Goal: Navigation & Orientation: Understand site structure

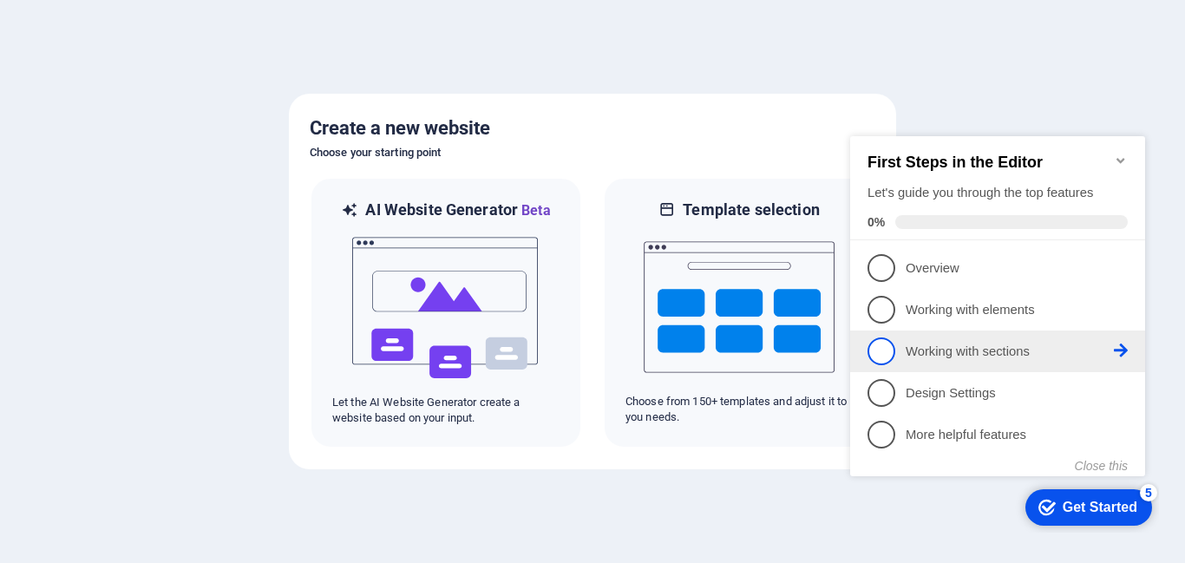
click at [1036, 350] on p "Working with sections - incomplete" at bounding box center [1010, 352] width 208 height 18
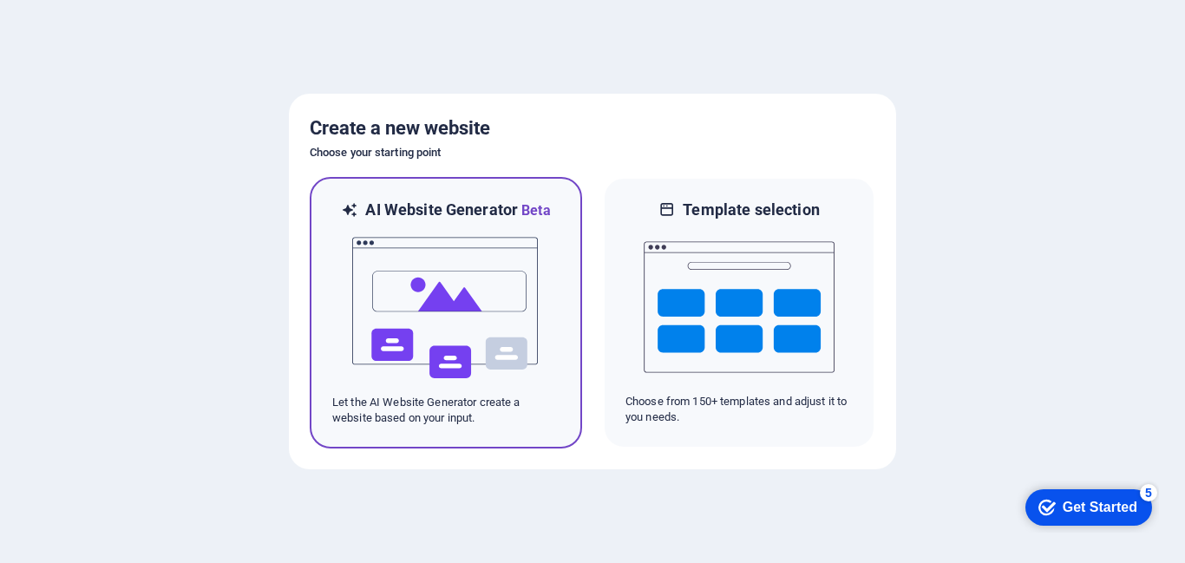
click at [513, 284] on img at bounding box center [445, 307] width 191 height 173
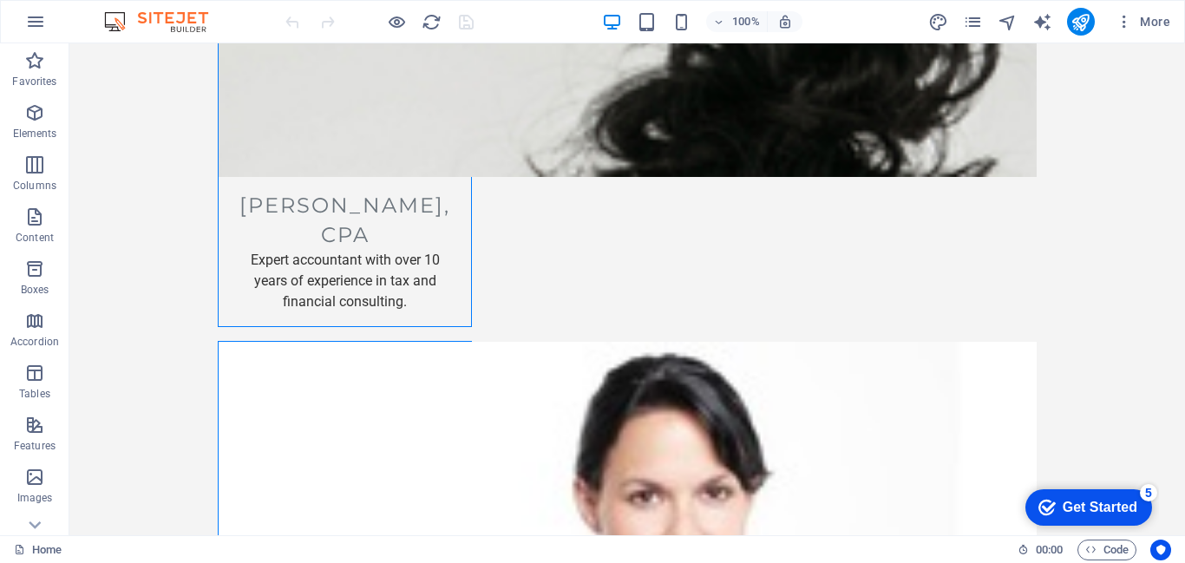
scroll to position [3520, 0]
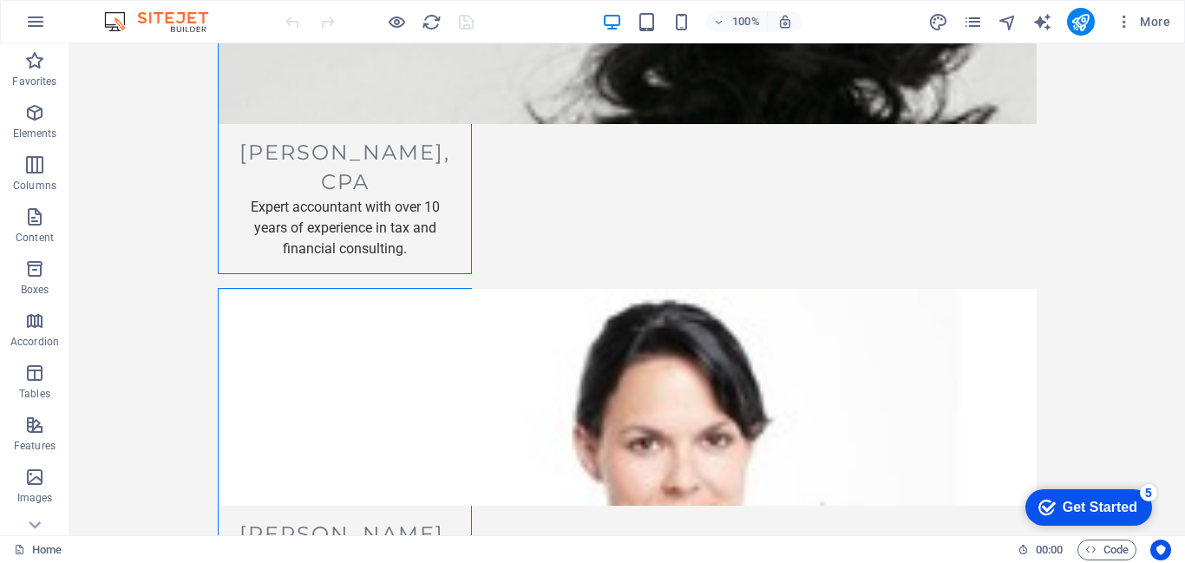
drag, startPoint x: 1184, startPoint y: 377, endPoint x: 1253, endPoint y: 579, distance: 212.9
click at [43, 66] on icon at bounding box center [35, 54] width 24 height 24
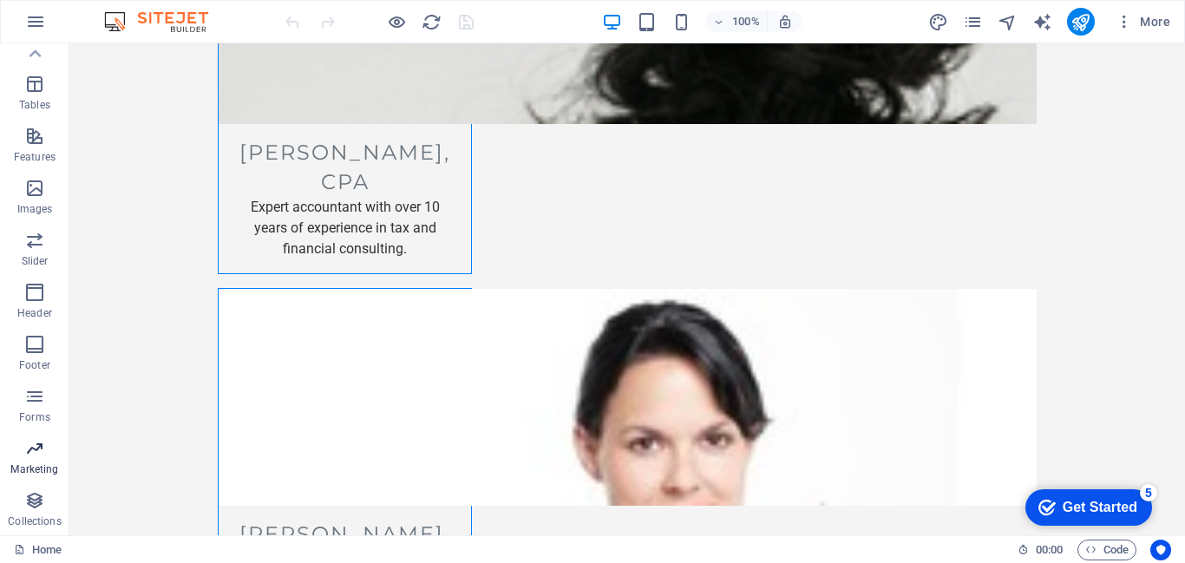
click at [30, 442] on icon "button" at bounding box center [34, 448] width 21 height 21
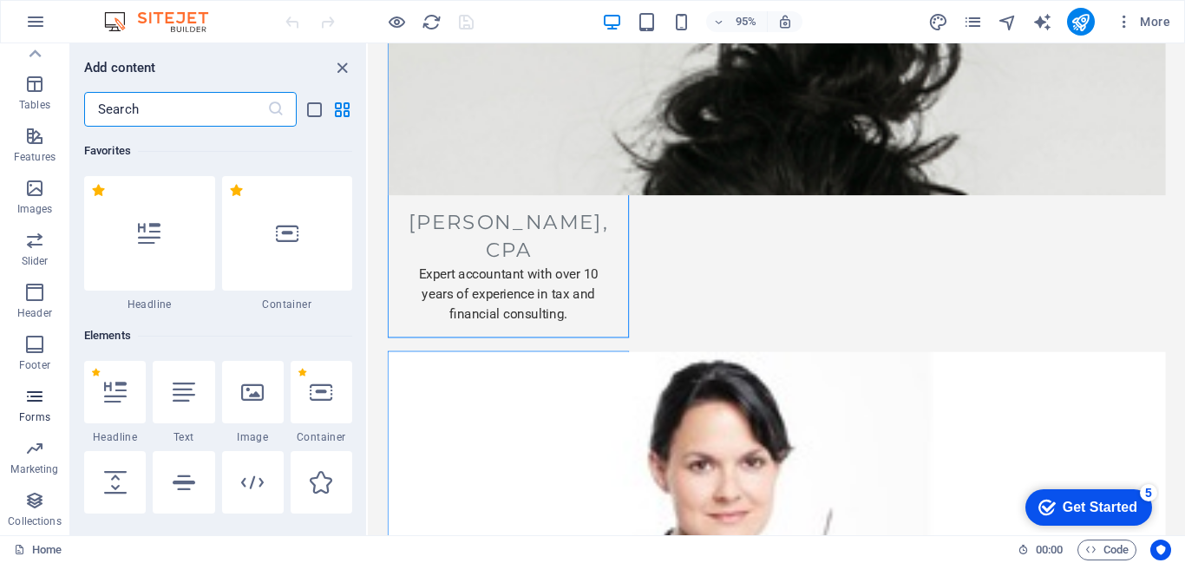
scroll to position [14130, 0]
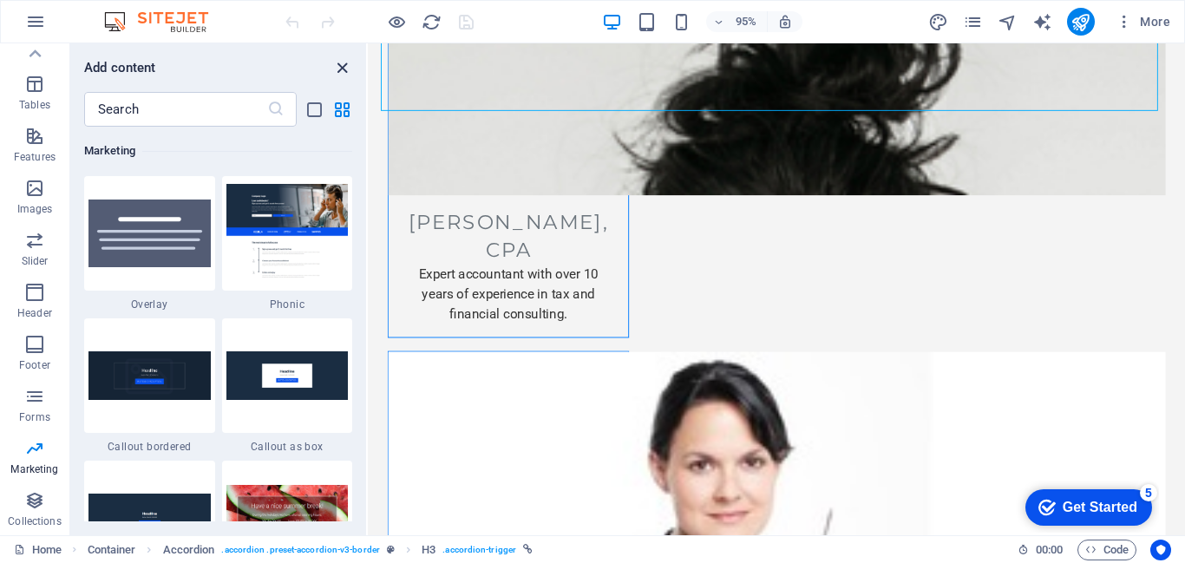
click at [344, 68] on icon "close panel" at bounding box center [342, 68] width 20 height 20
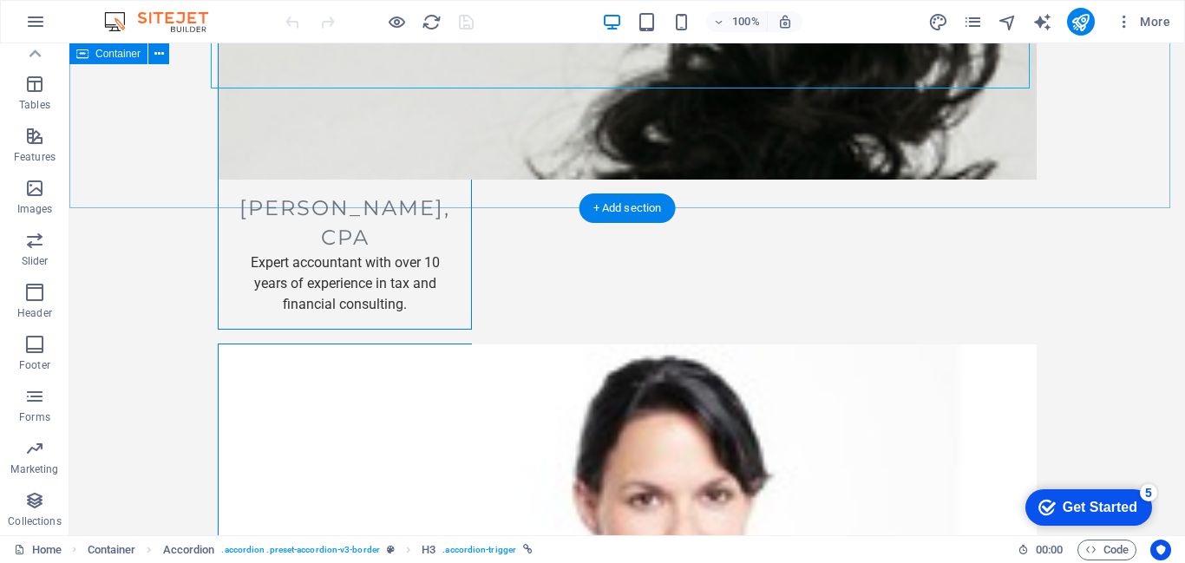
scroll to position [3520, 0]
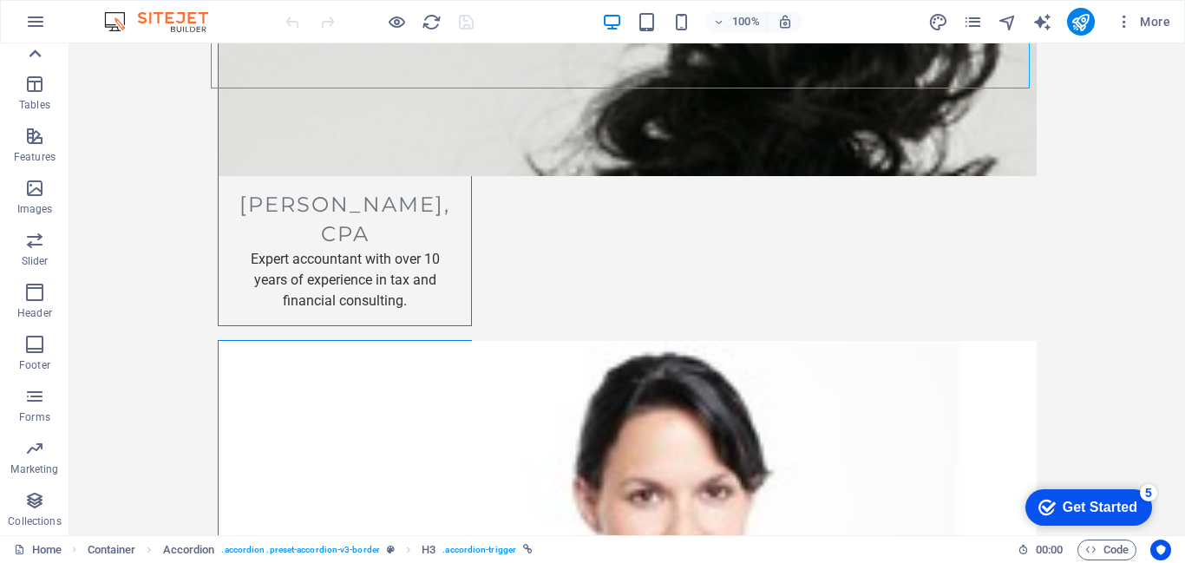
click at [37, 49] on icon at bounding box center [35, 54] width 24 height 24
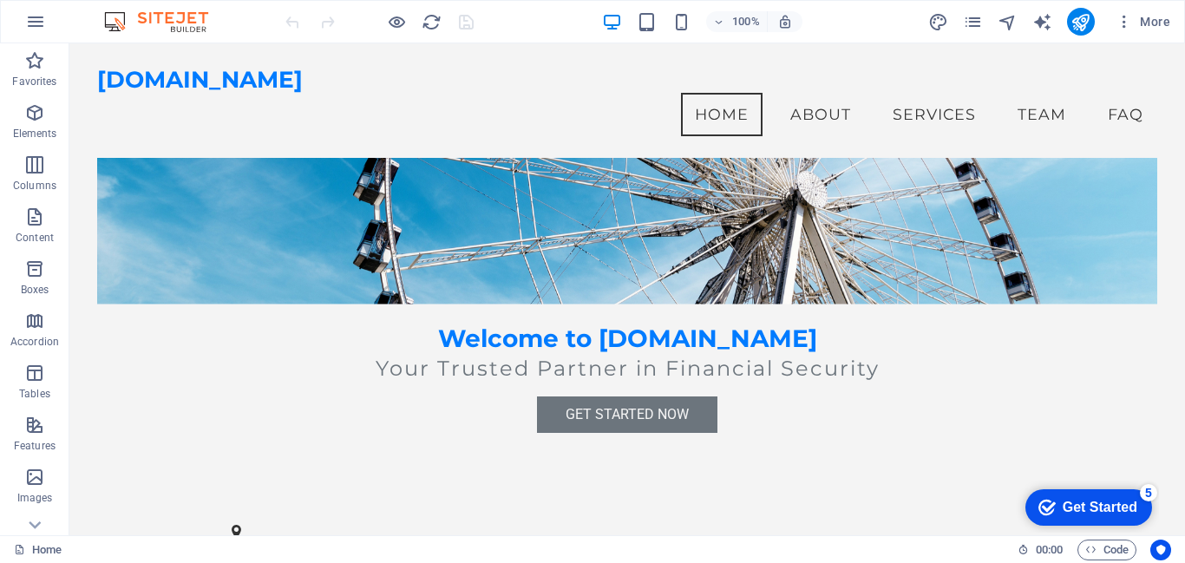
scroll to position [0, 0]
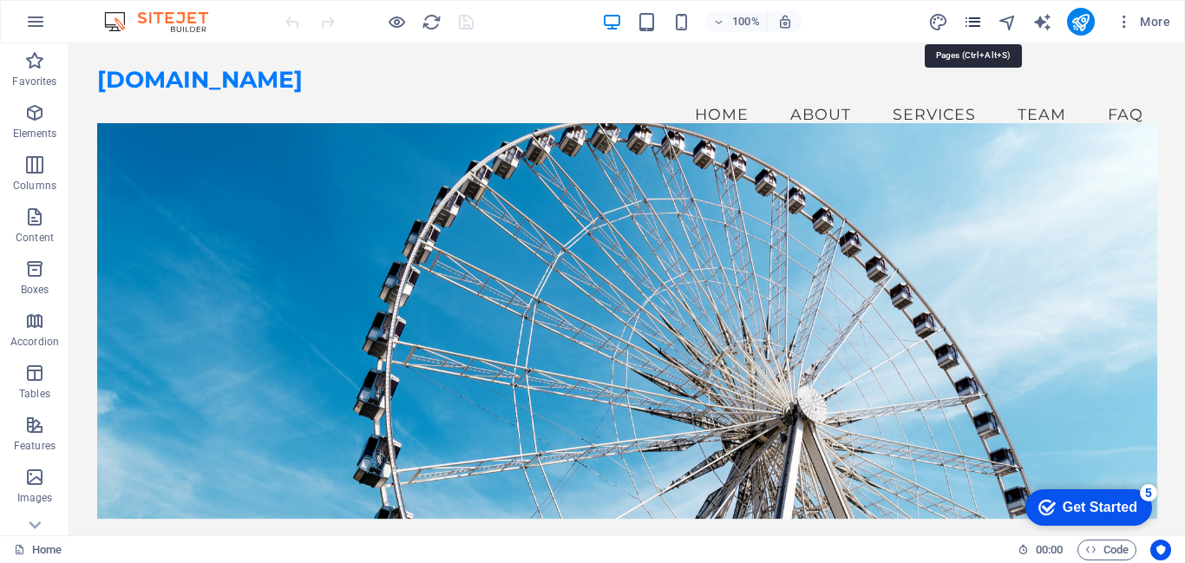
click at [978, 16] on icon "pages" at bounding box center [973, 22] width 20 height 20
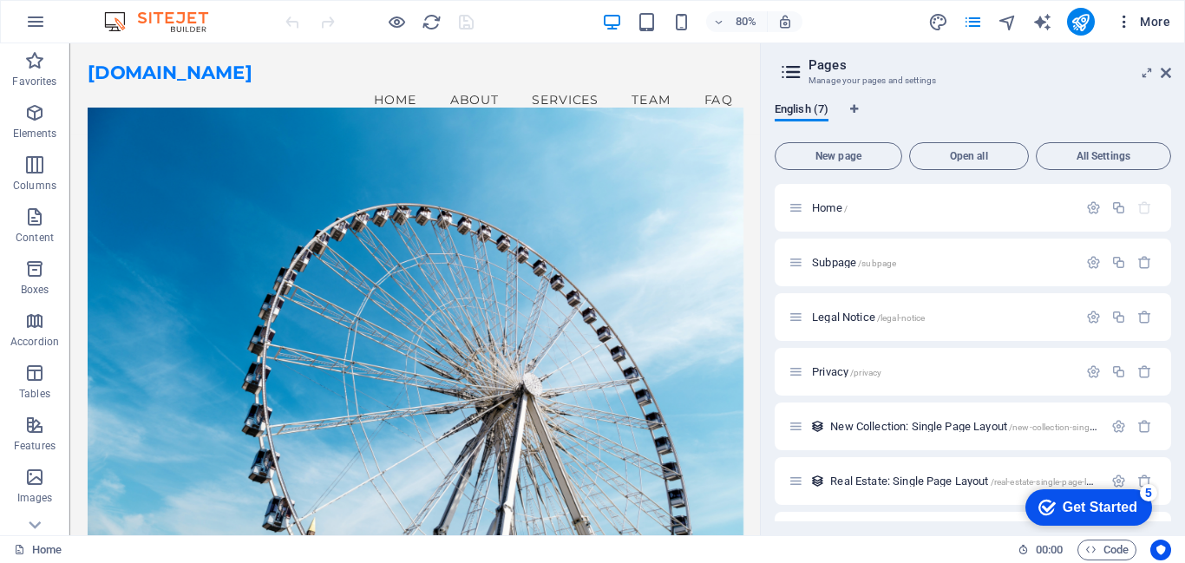
click at [1128, 23] on icon "button" at bounding box center [1124, 21] width 17 height 17
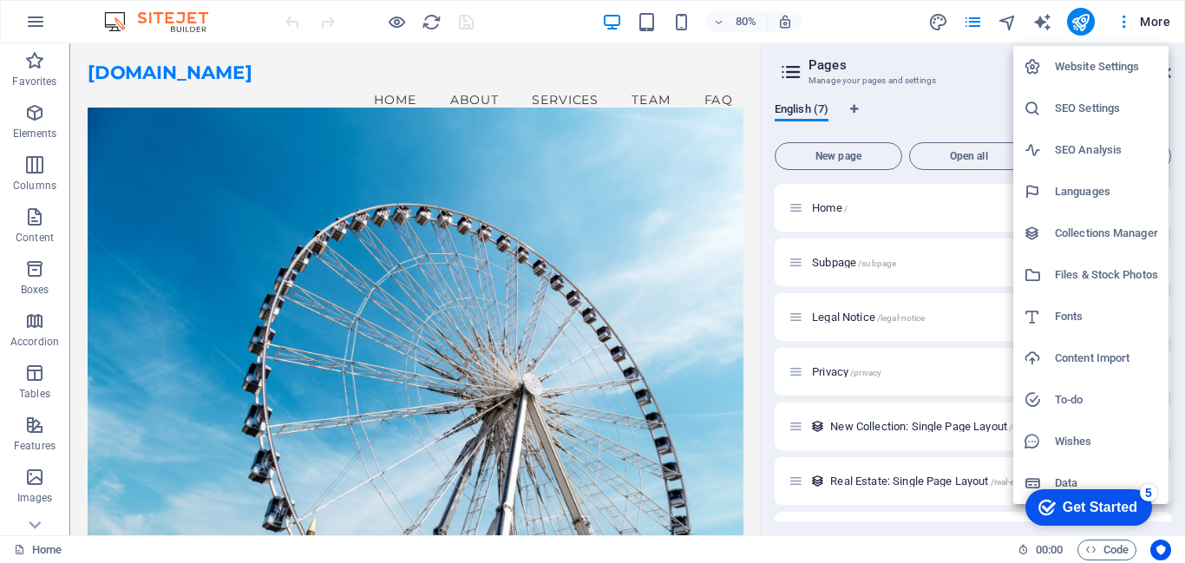
click at [1149, 26] on div at bounding box center [592, 281] width 1185 height 563
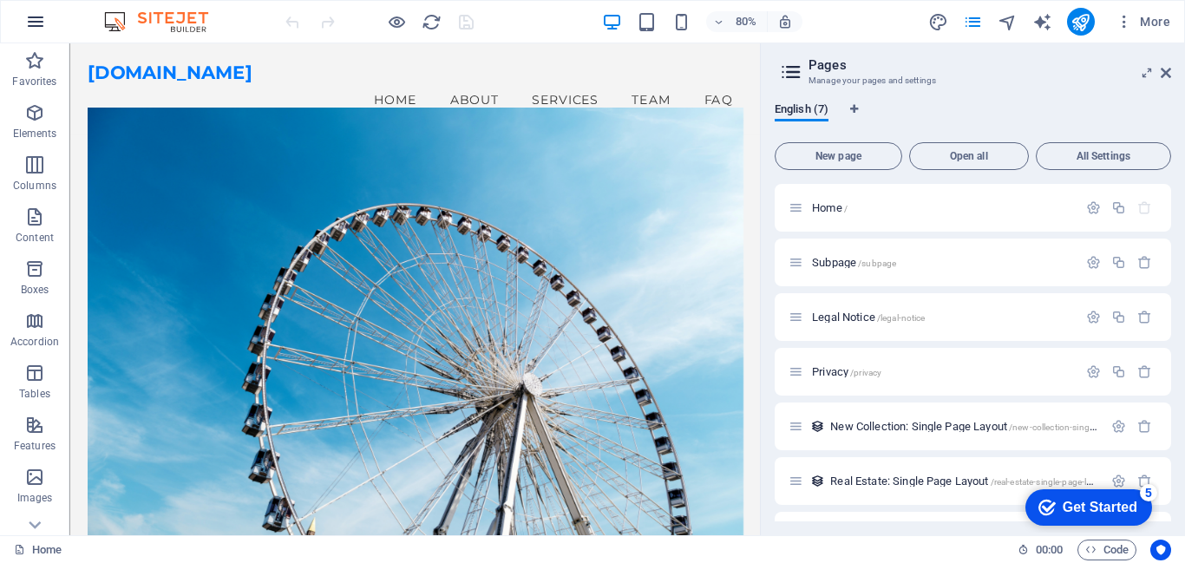
click at [30, 29] on icon "button" at bounding box center [35, 21] width 21 height 21
